Goal: Task Accomplishment & Management: Manage account settings

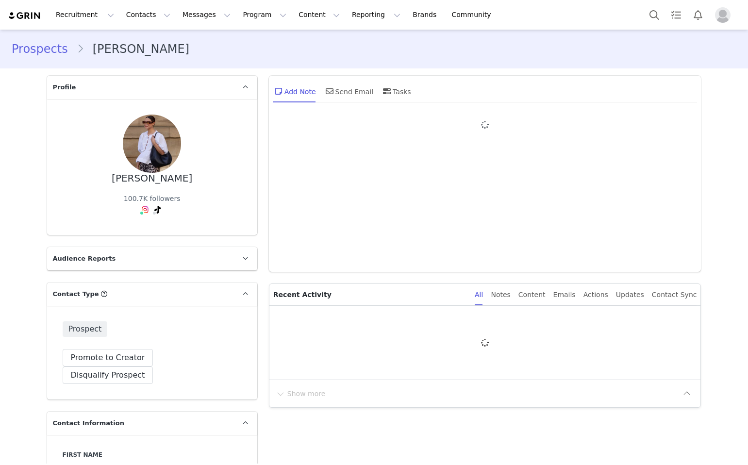
type input "+1 ([GEOGRAPHIC_DATA])"
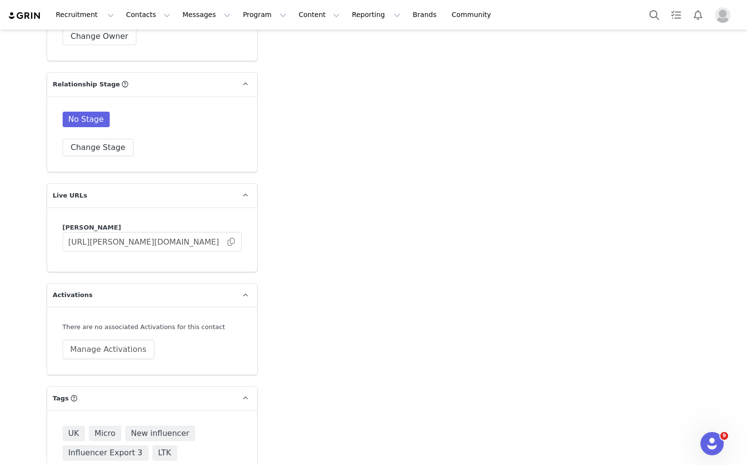
scroll to position [1602, 0]
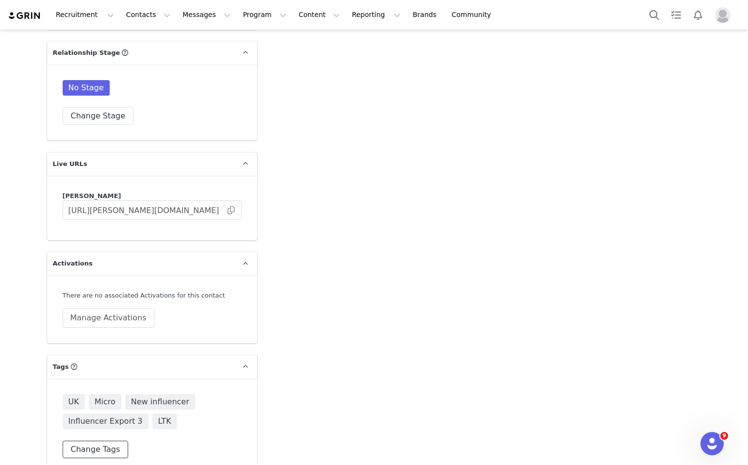
click at [110, 441] on button "Change Tags" at bounding box center [96, 449] width 66 height 17
click at [121, 401] on div at bounding box center [152, 409] width 179 height 30
click at [121, 400] on input at bounding box center [152, 408] width 166 height 17
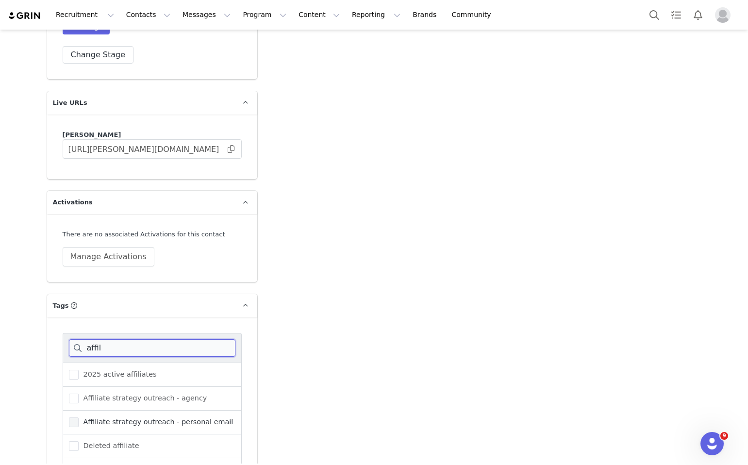
type input "affil"
click at [99, 416] on label "Affiliate strategy outreach - personal email" at bounding box center [151, 422] width 165 height 12
click at [79, 417] on input "Affiliate strategy outreach - personal email" at bounding box center [79, 417] width 0 height 0
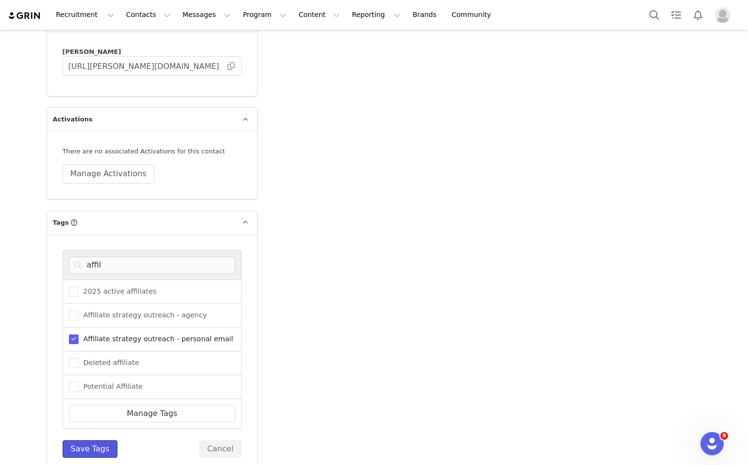
click at [90, 440] on button "Save Tags" at bounding box center [90, 448] width 55 height 17
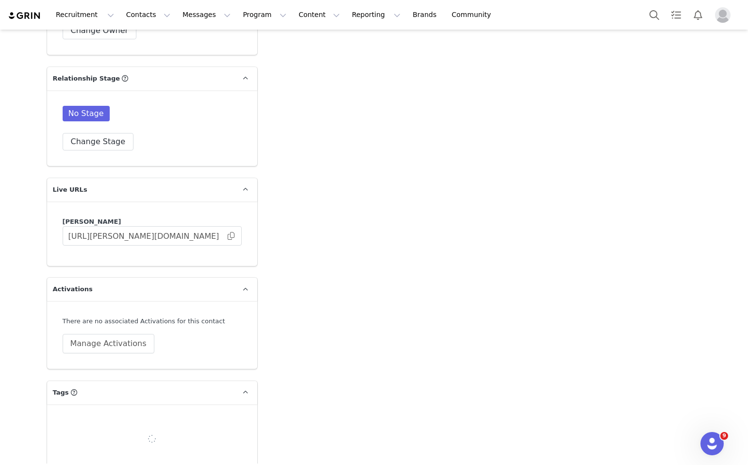
scroll to position [1622, 0]
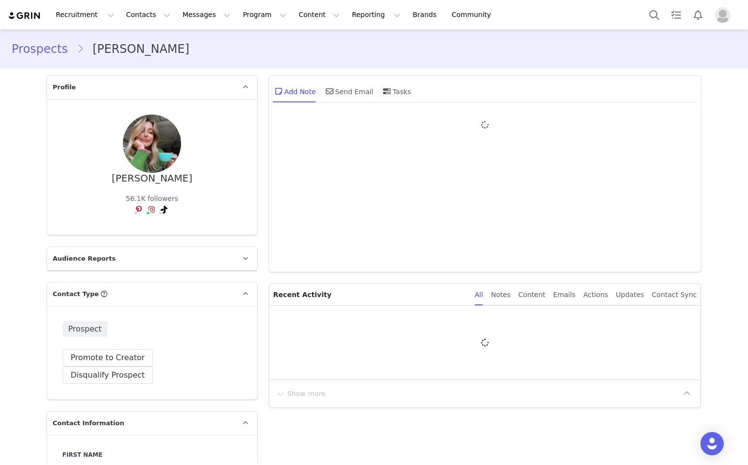
type input "+1 ([GEOGRAPHIC_DATA])"
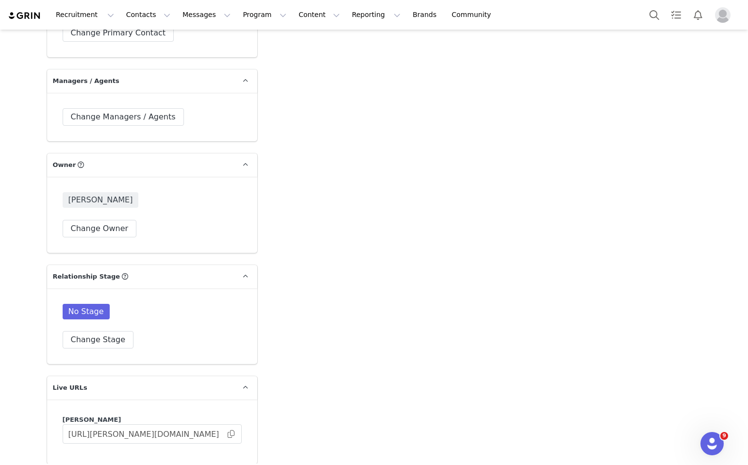
scroll to position [1577, 0]
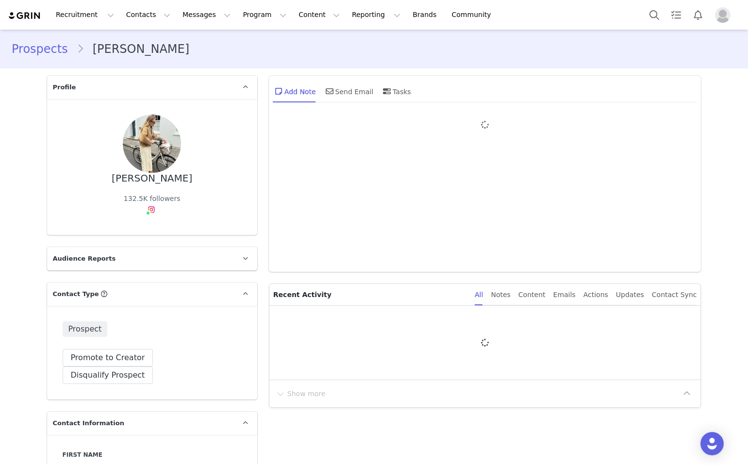
type input "+1 ([GEOGRAPHIC_DATA])"
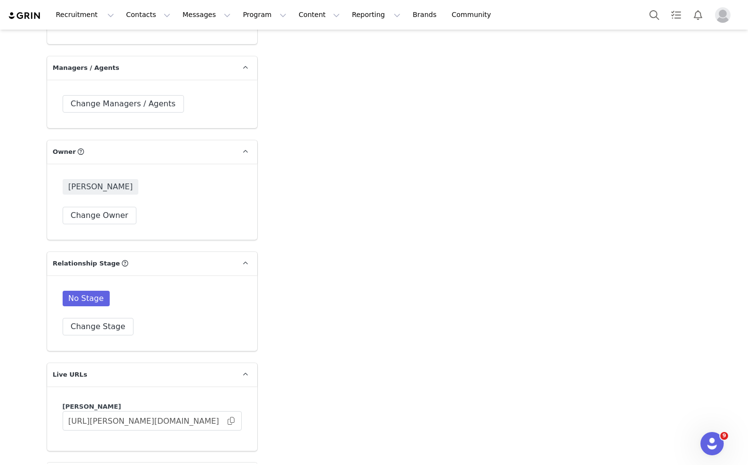
scroll to position [1596, 0]
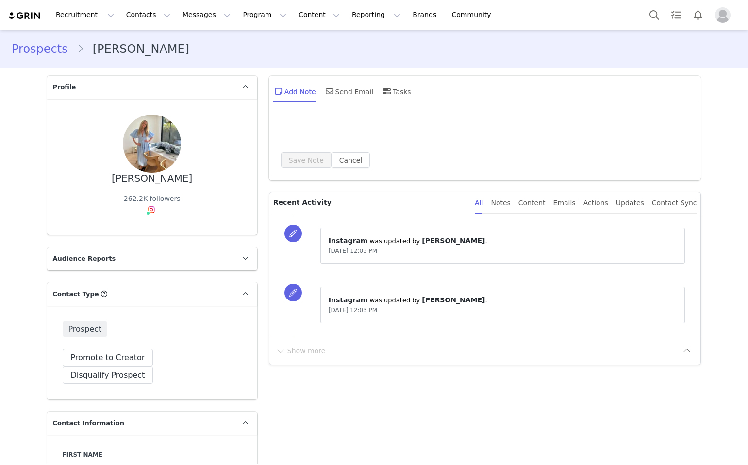
type input "+1 ([GEOGRAPHIC_DATA])"
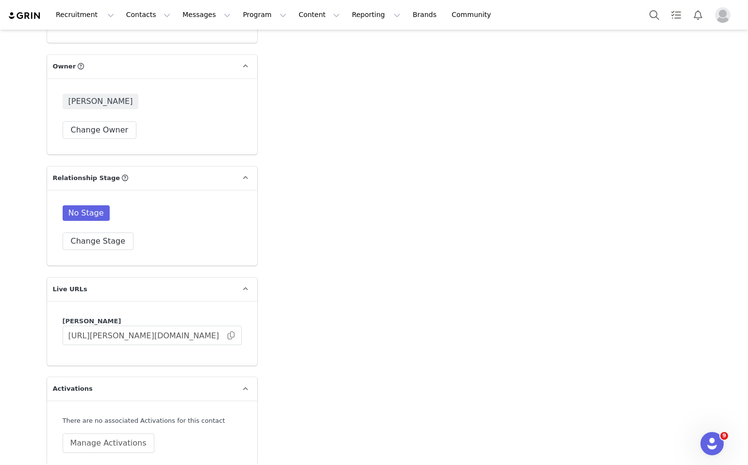
scroll to position [1596, 0]
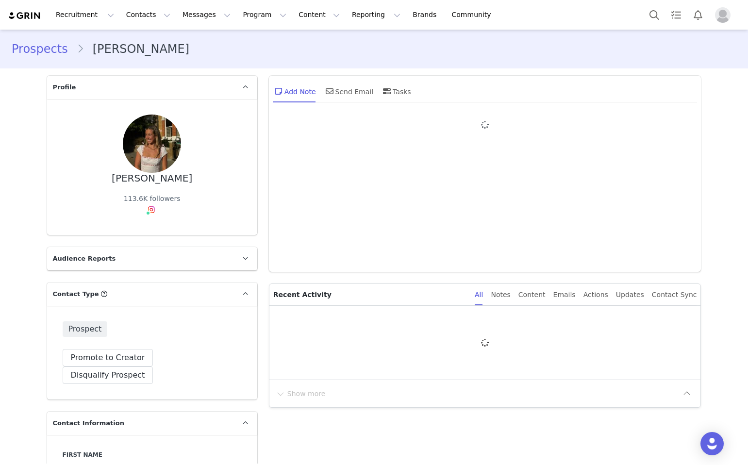
type input "+1 ([GEOGRAPHIC_DATA])"
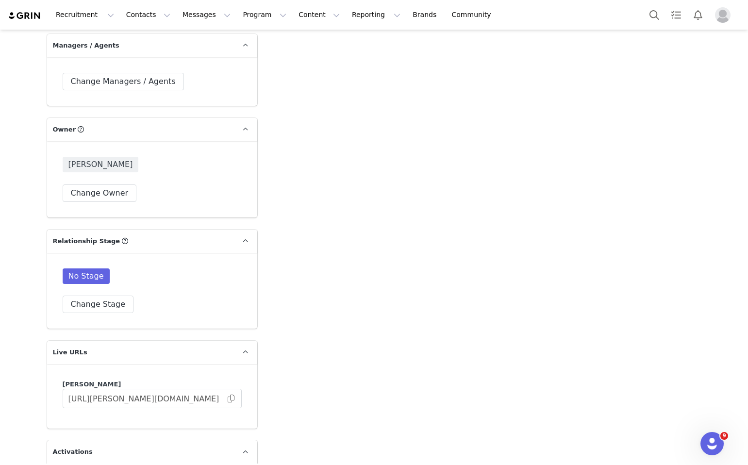
scroll to position [1596, 0]
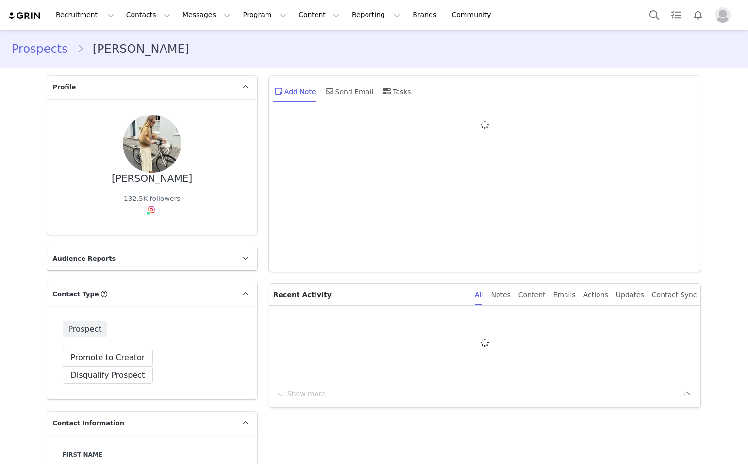
type input "+1 ([GEOGRAPHIC_DATA])"
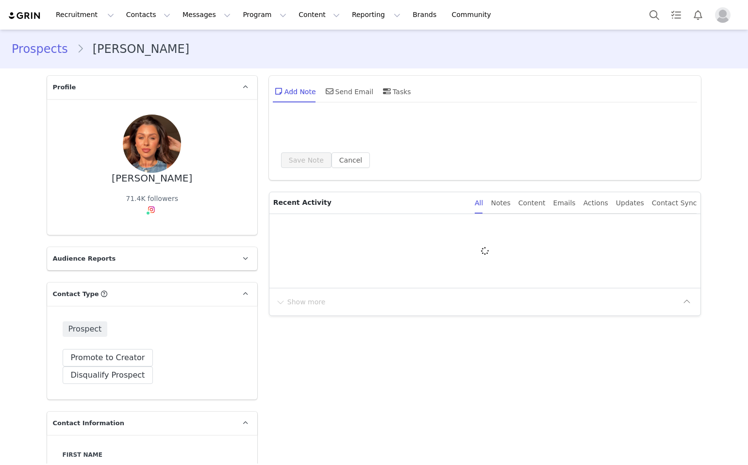
type input "+1 ([GEOGRAPHIC_DATA])"
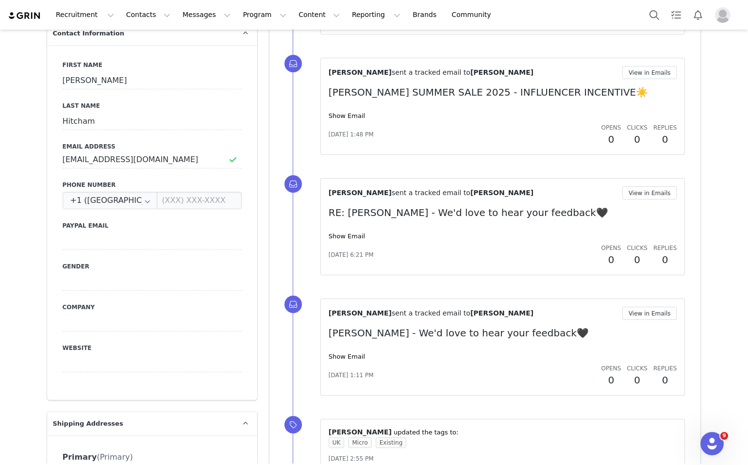
scroll to position [422, 0]
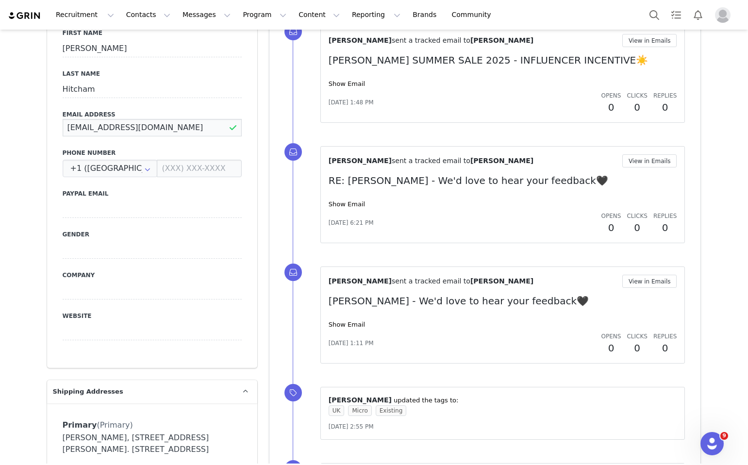
drag, startPoint x: 144, startPoint y: 114, endPoint x: 29, endPoint y: 112, distance: 114.6
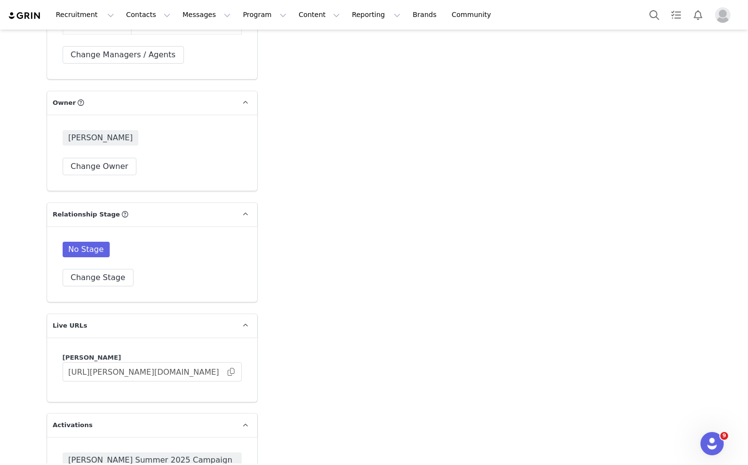
scroll to position [1669, 0]
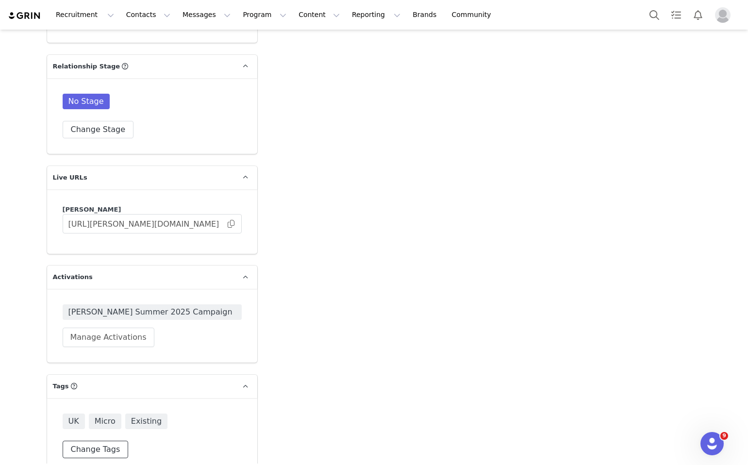
click at [118, 441] on button "Change Tags" at bounding box center [96, 449] width 66 height 17
click at [133, 420] on input at bounding box center [152, 428] width 166 height 17
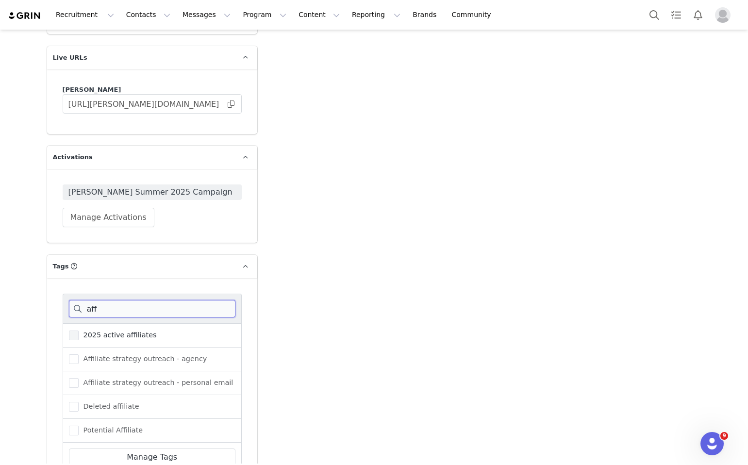
scroll to position [1811, 0]
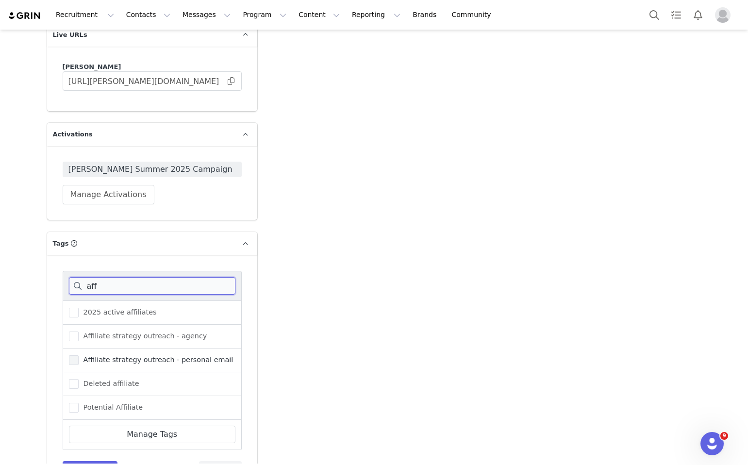
type input "aff"
click at [149, 355] on span "Affiliate strategy outreach - personal email" at bounding box center [156, 359] width 155 height 9
click at [79, 355] on input "Affiliate strategy outreach - personal email" at bounding box center [79, 355] width 0 height 0
click at [78, 461] on button "Save Tags" at bounding box center [90, 469] width 55 height 17
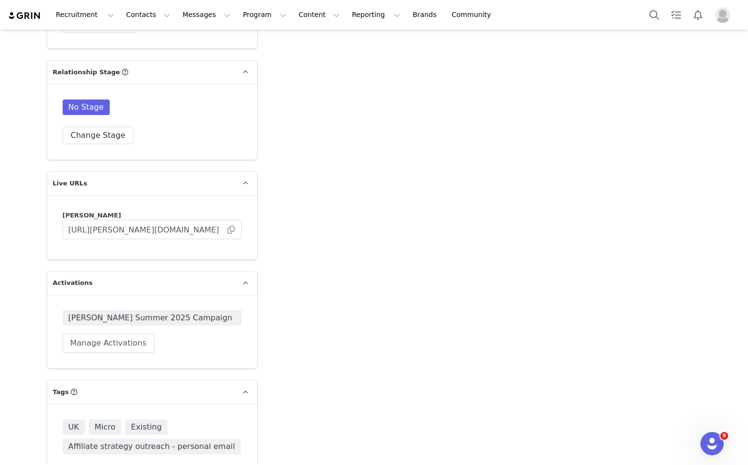
scroll to position [1688, 0]
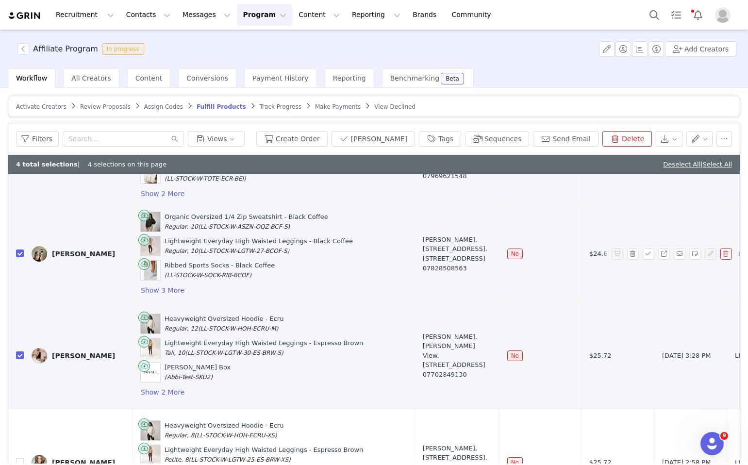
scroll to position [486, 0]
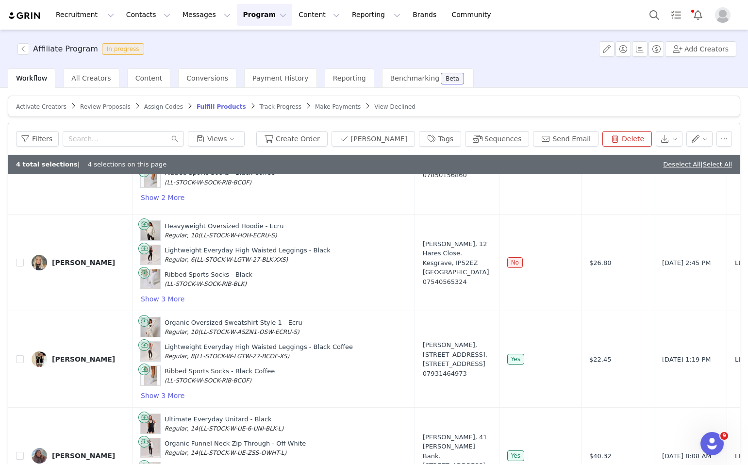
click at [663, 165] on link "Deselect All" at bounding box center [681, 164] width 37 height 7
checkbox input "false"
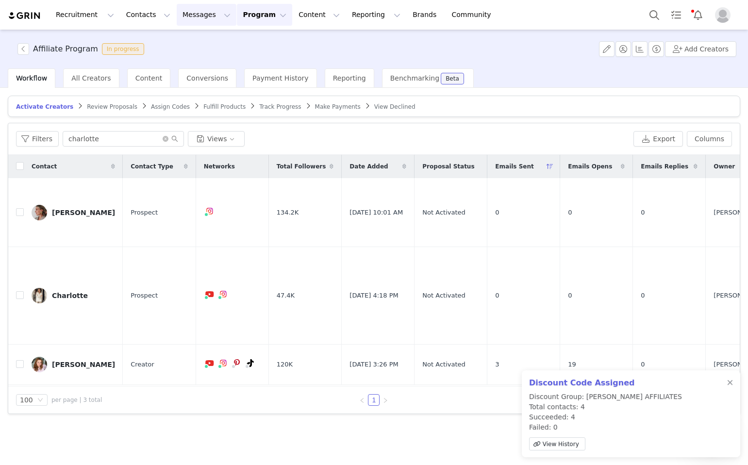
click at [195, 15] on button "Messages Messages" at bounding box center [207, 15] width 60 height 22
click at [204, 95] on p "Sequences" at bounding box center [192, 97] width 37 height 10
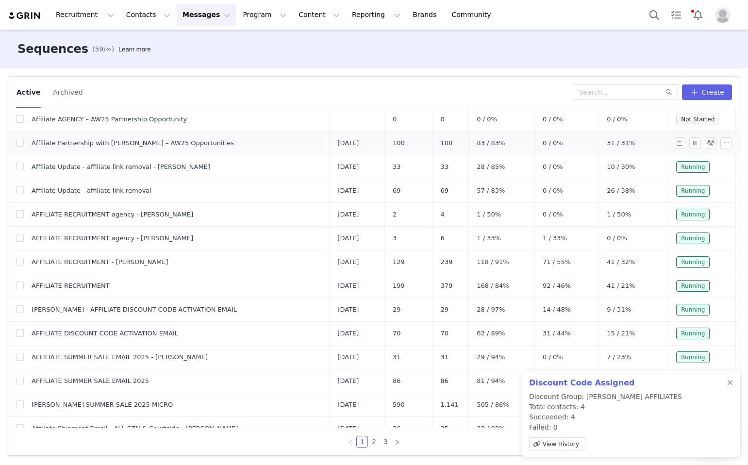
scroll to position [52, 0]
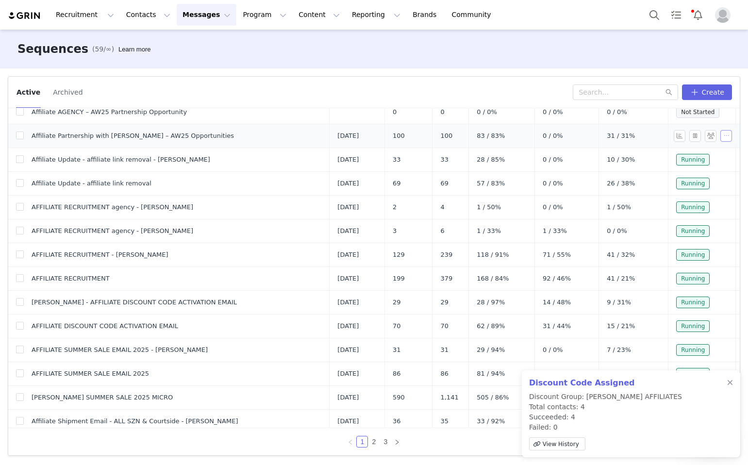
click at [723, 138] on button "button" at bounding box center [726, 136] width 12 height 12
click at [708, 135] on button "button" at bounding box center [711, 136] width 12 height 12
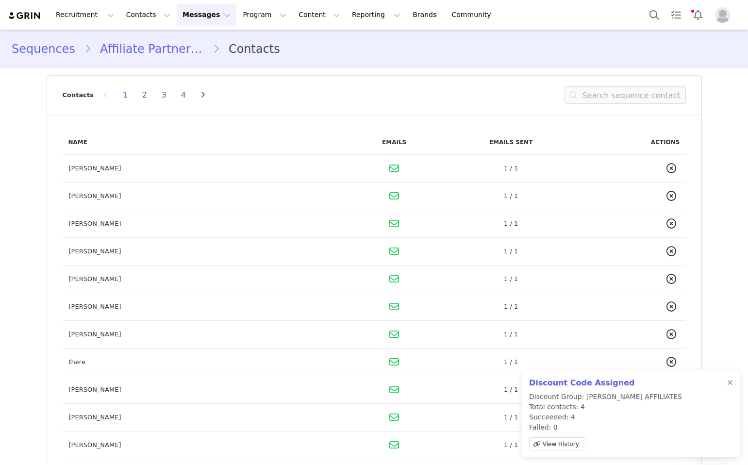
click at [390, 168] on icon at bounding box center [394, 169] width 10 height 10
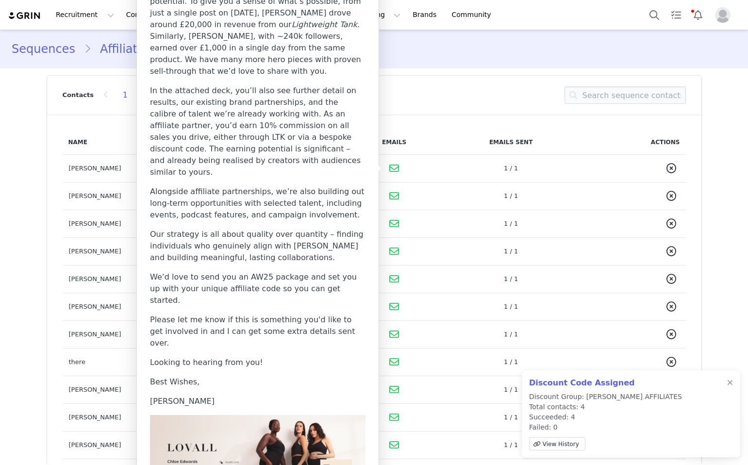
click at [390, 168] on icon at bounding box center [394, 169] width 10 height 10
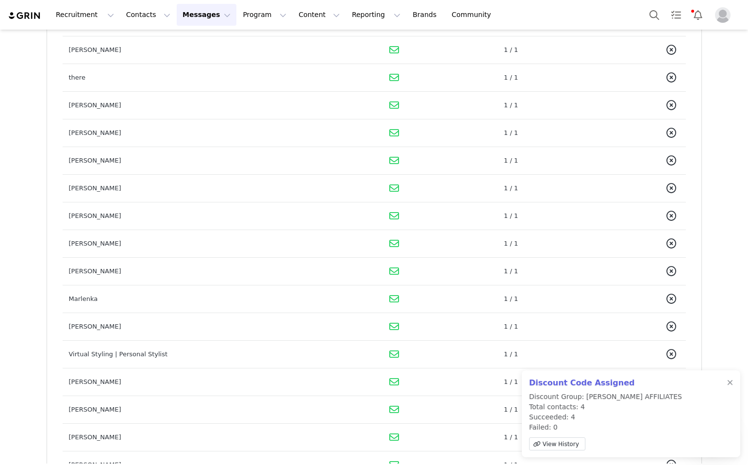
scroll to position [441, 0]
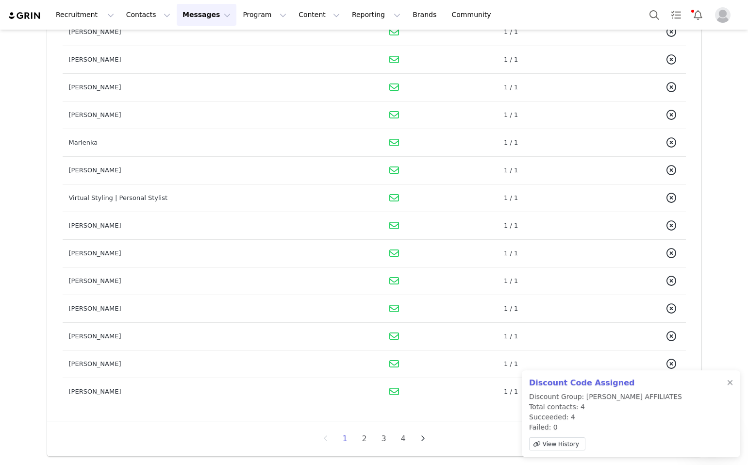
click at [396, 391] on icon at bounding box center [394, 392] width 10 height 10
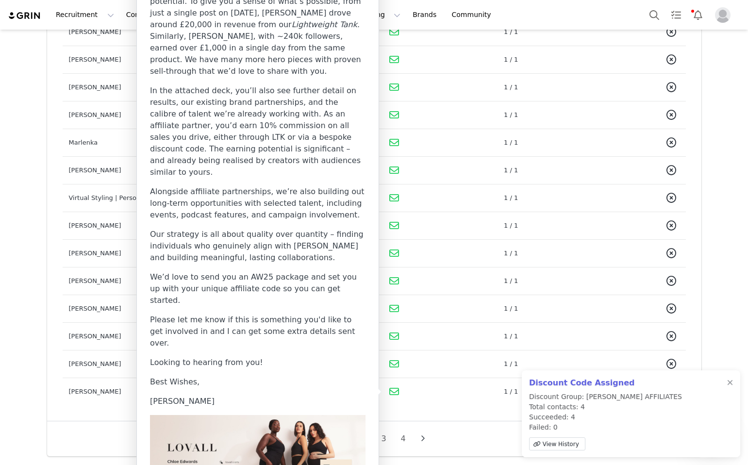
click at [396, 391] on icon at bounding box center [394, 392] width 10 height 10
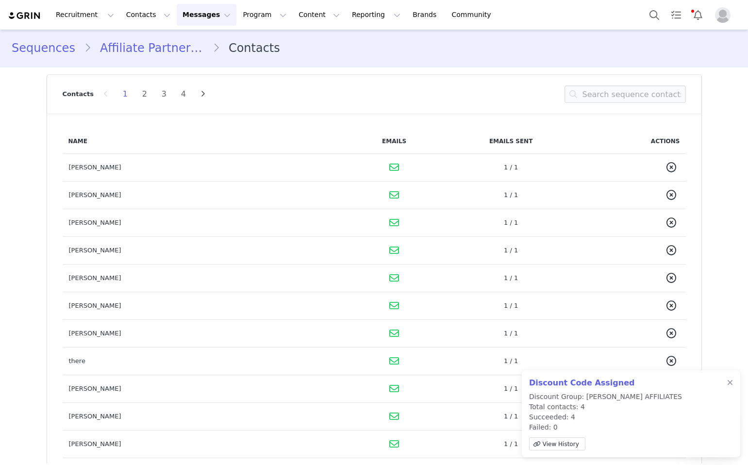
scroll to position [0, 0]
click at [593, 103] on input at bounding box center [624, 94] width 121 height 17
type input "india"
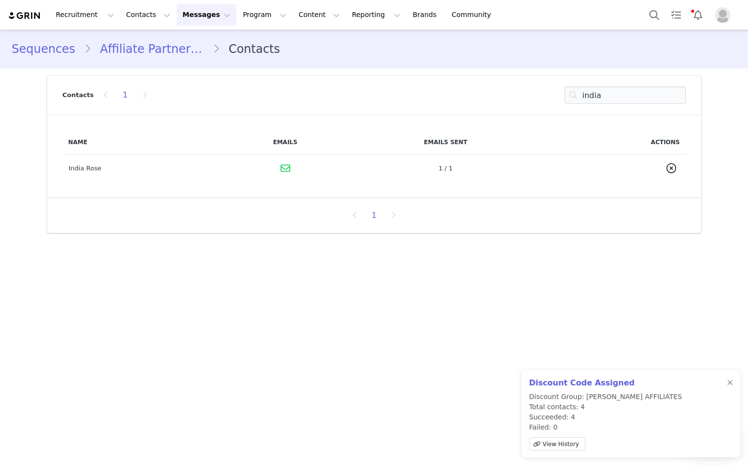
click at [285, 168] on icon at bounding box center [286, 169] width 10 height 10
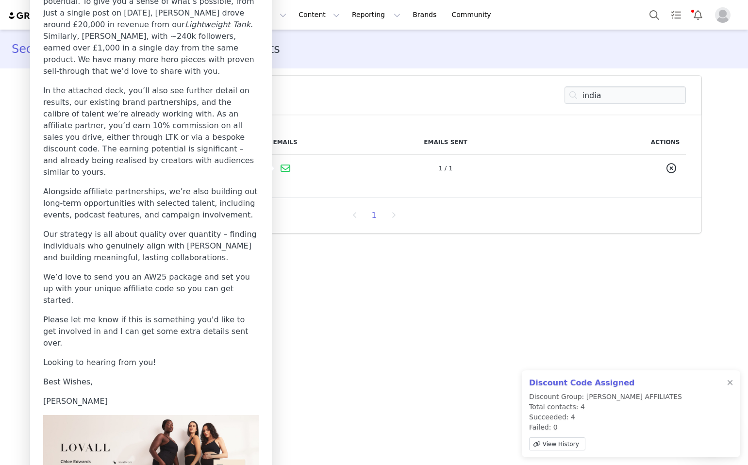
click at [302, 218] on div "1" at bounding box center [374, 216] width 635 height 16
